Goal: Navigation & Orientation: Find specific page/section

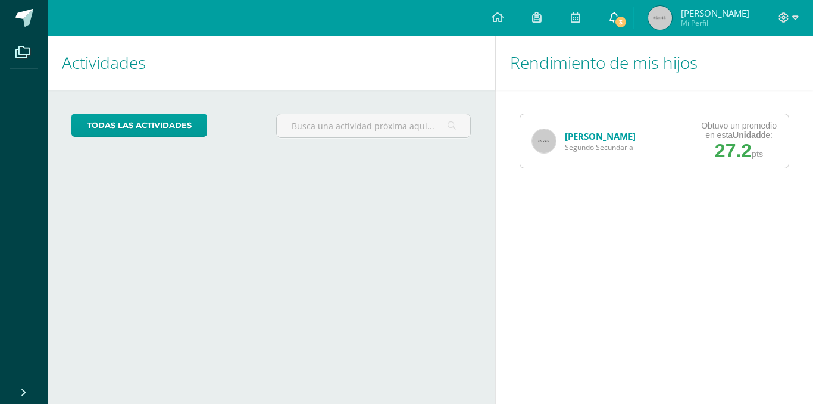
click at [614, 19] on span "3" at bounding box center [620, 21] width 13 height 13
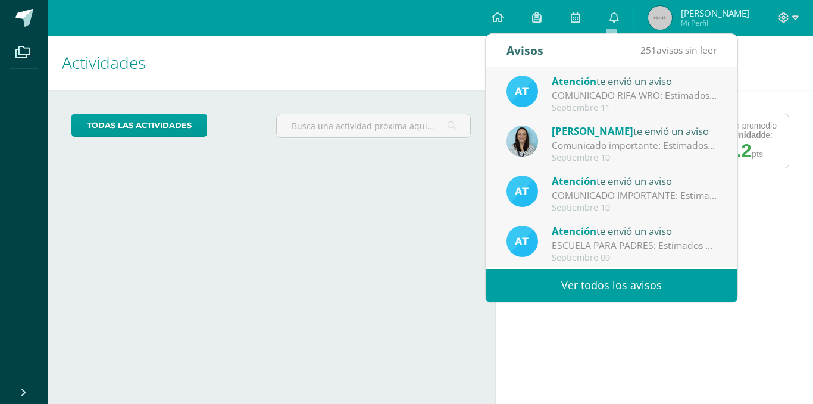
click at [632, 98] on div "COMUNICADO RIFA WRO: Estimados padres de familia, Reciban un cordial saludo de …" at bounding box center [634, 96] width 165 height 14
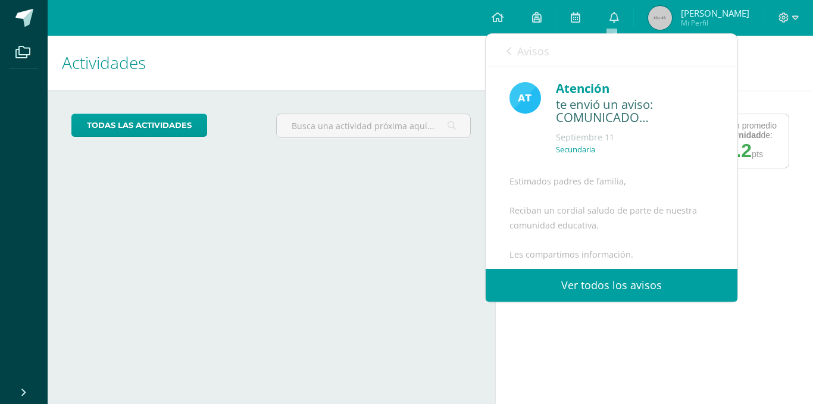
click at [762, 87] on h1 "Rendimiento de mis hijos" at bounding box center [654, 63] width 289 height 54
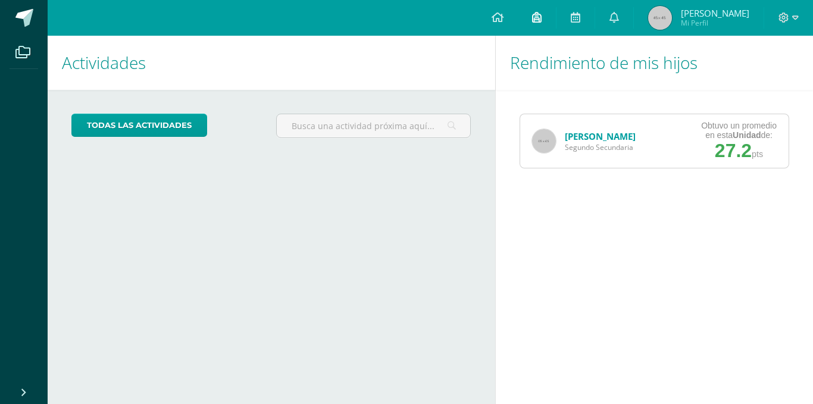
click at [543, 21] on link at bounding box center [537, 18] width 38 height 36
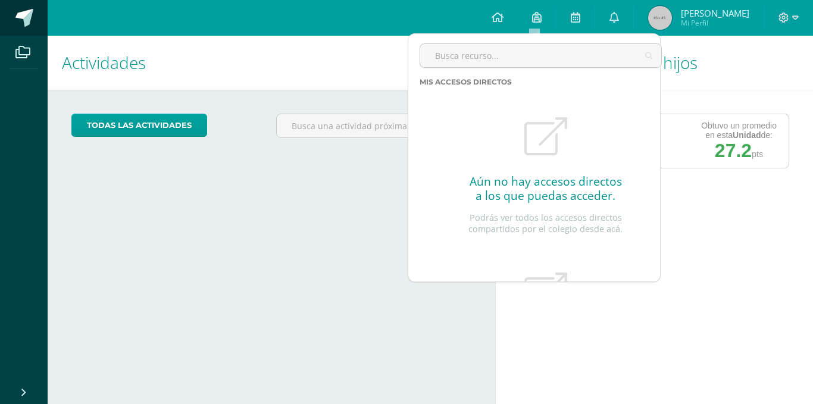
click at [26, 12] on span at bounding box center [24, 18] width 18 height 18
